Goal: Task Accomplishment & Management: Use online tool/utility

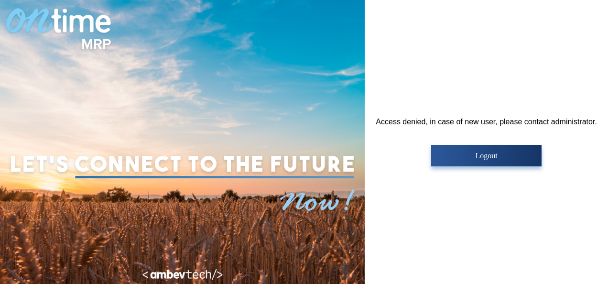
click at [257, 227] on img at bounding box center [182, 162] width 353 height 141
click at [492, 161] on button "Logout" at bounding box center [486, 155] width 110 height 21
click at [487, 160] on button "Logout" at bounding box center [486, 155] width 110 height 21
click at [485, 154] on p "Logout" at bounding box center [486, 155] width 105 height 9
click at [480, 153] on p "Logout" at bounding box center [486, 155] width 105 height 9
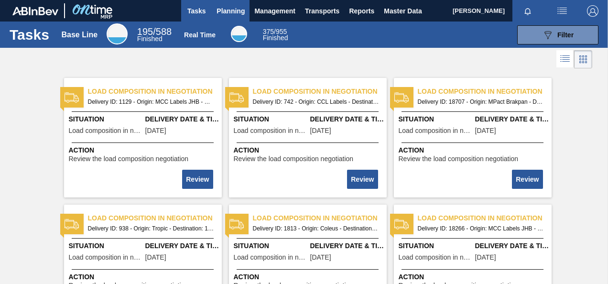
click at [227, 7] on span "Planning" at bounding box center [230, 10] width 28 height 11
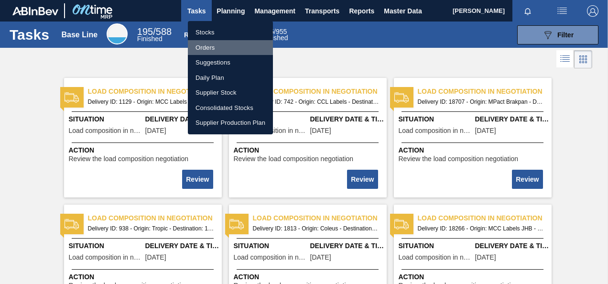
click at [207, 46] on li "Orders" at bounding box center [230, 47] width 85 height 15
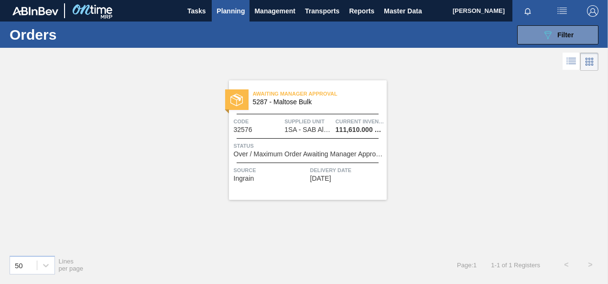
click at [256, 124] on span "Code" at bounding box center [258, 122] width 49 height 10
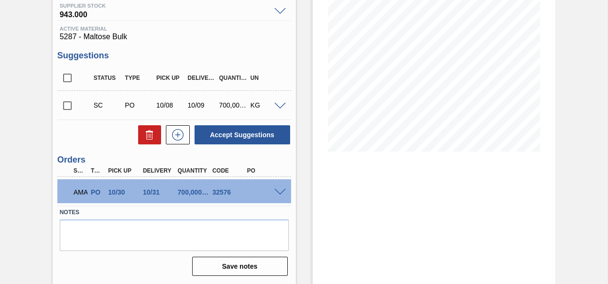
scroll to position [128, 0]
click at [276, 192] on span at bounding box center [279, 192] width 11 height 7
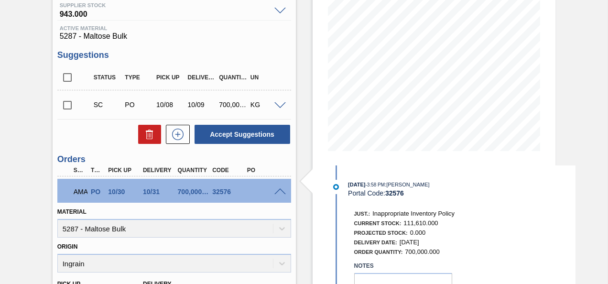
click at [588, 202] on div "Awaiting Manager Approval 1SA - Maltose Unit SAB Alrode Brewery MIN S.P. 138,37…" at bounding box center [304, 217] width 608 height 596
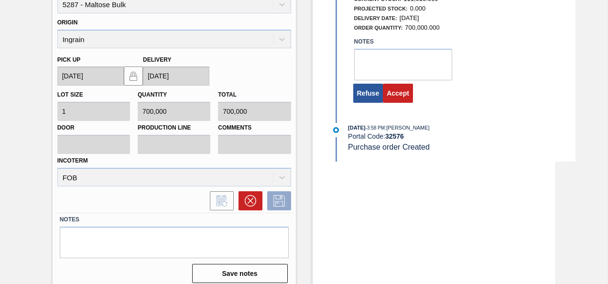
scroll to position [358, 0]
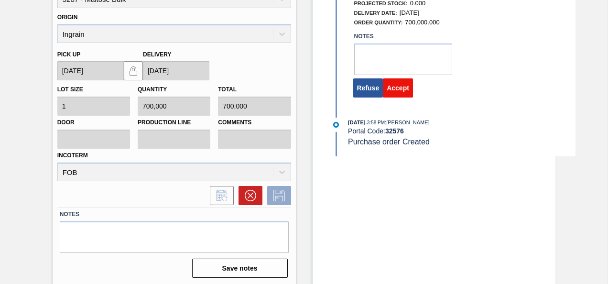
click at [391, 92] on button "Accept" at bounding box center [398, 87] width 30 height 19
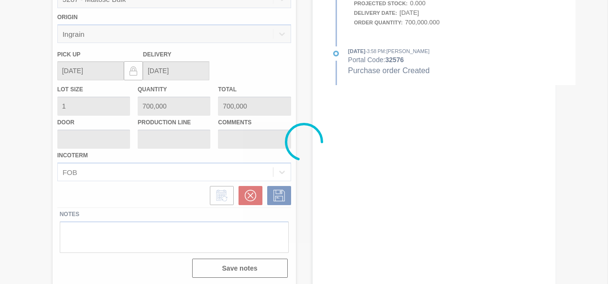
scroll to position [128, 0]
